Goal: Find specific fact: Find specific fact

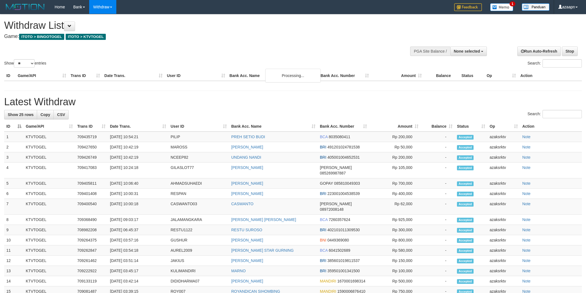
select select
select select "**"
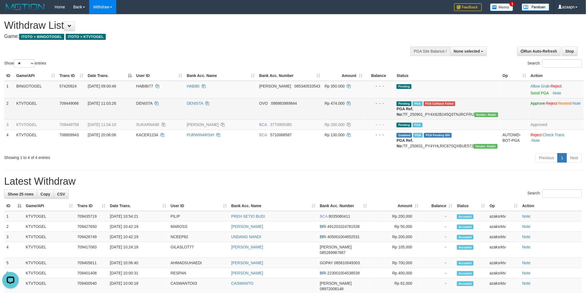
click at [148, 101] on span "DENISTA" at bounding box center [144, 103] width 16 height 4
copy td "DENISTA"
click at [153, 103] on span "DENISTA" at bounding box center [144, 103] width 16 height 4
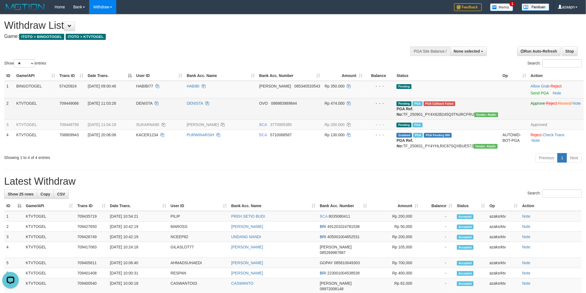
click at [268, 103] on span "OVO" at bounding box center [263, 103] width 9 height 4
copy td "OVO"
click at [268, 103] on span "OVO" at bounding box center [263, 103] width 9 height 4
click at [450, 113] on td "Pending PGA PGA Callback Failed {"signature":"74da831329c35346e785c4b5e518b694f…" at bounding box center [447, 108] width 106 height 21
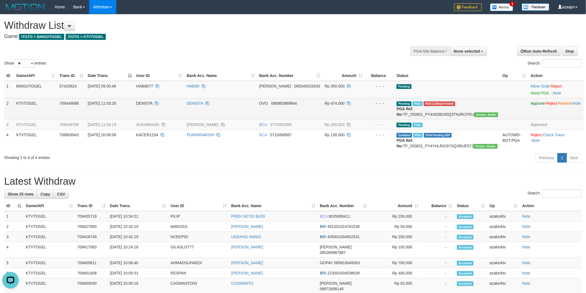
copy td "TF_250901_PY4X62B245Q3TNJRCFRU"
click at [11, 102] on td "2" at bounding box center [9, 108] width 10 height 21
click at [6, 103] on td "2" at bounding box center [9, 108] width 10 height 21
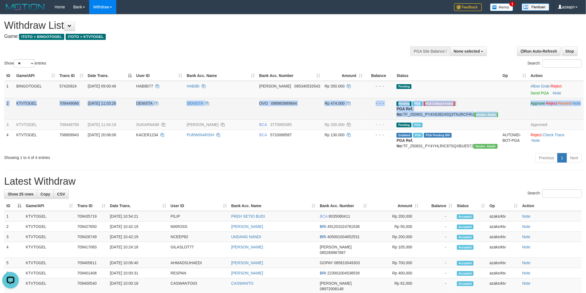
drag, startPoint x: 6, startPoint y: 103, endPoint x: 579, endPoint y: 112, distance: 573.1
click at [579, 112] on tr "2 KTVTOGEL 709449066 [DATE] 11:03:26 [PERSON_NAME] OVO 088983989844 Rp 474.000 …" at bounding box center [293, 108] width 579 height 21
copy tr "2 KTVTOGEL 709449066 [DATE] 11:03:26 [PERSON_NAME] OVO 088983989844 Rp 474.000 …"
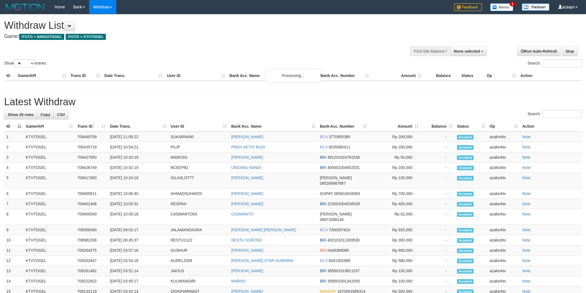
select select
select select "**"
